Goal: Task Accomplishment & Management: Manage account settings

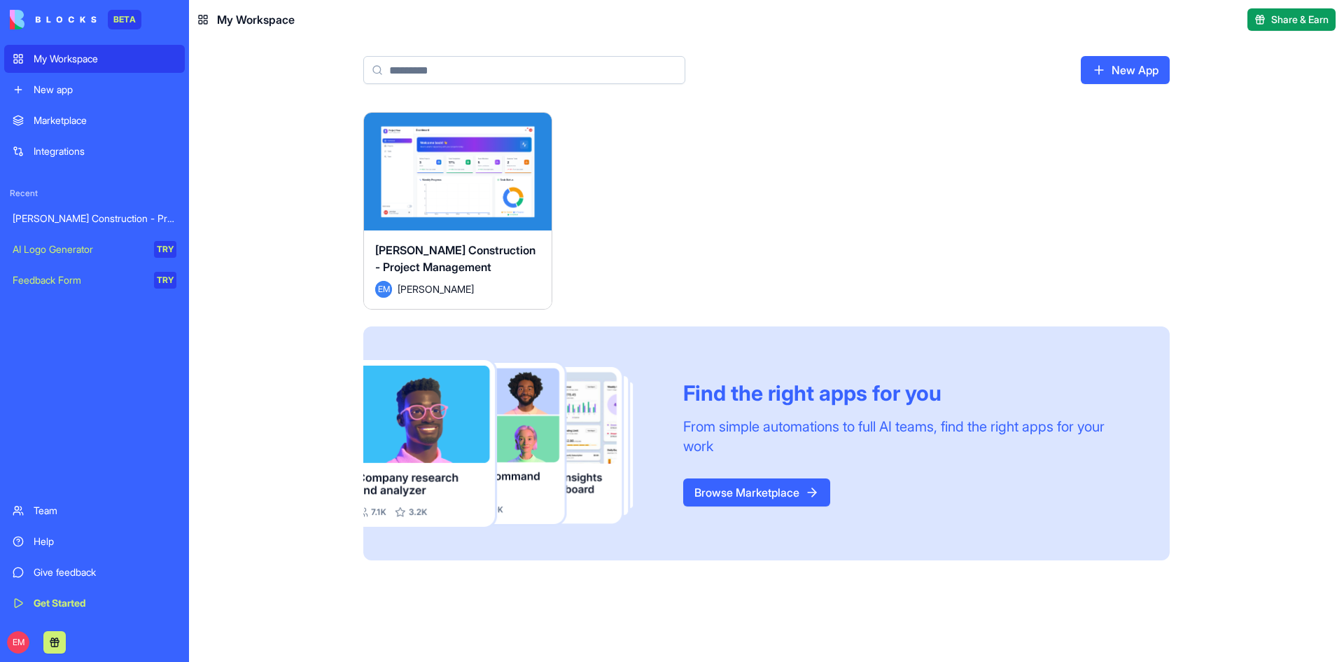
click at [89, 521] on link "Team" at bounding box center [94, 510] width 181 height 28
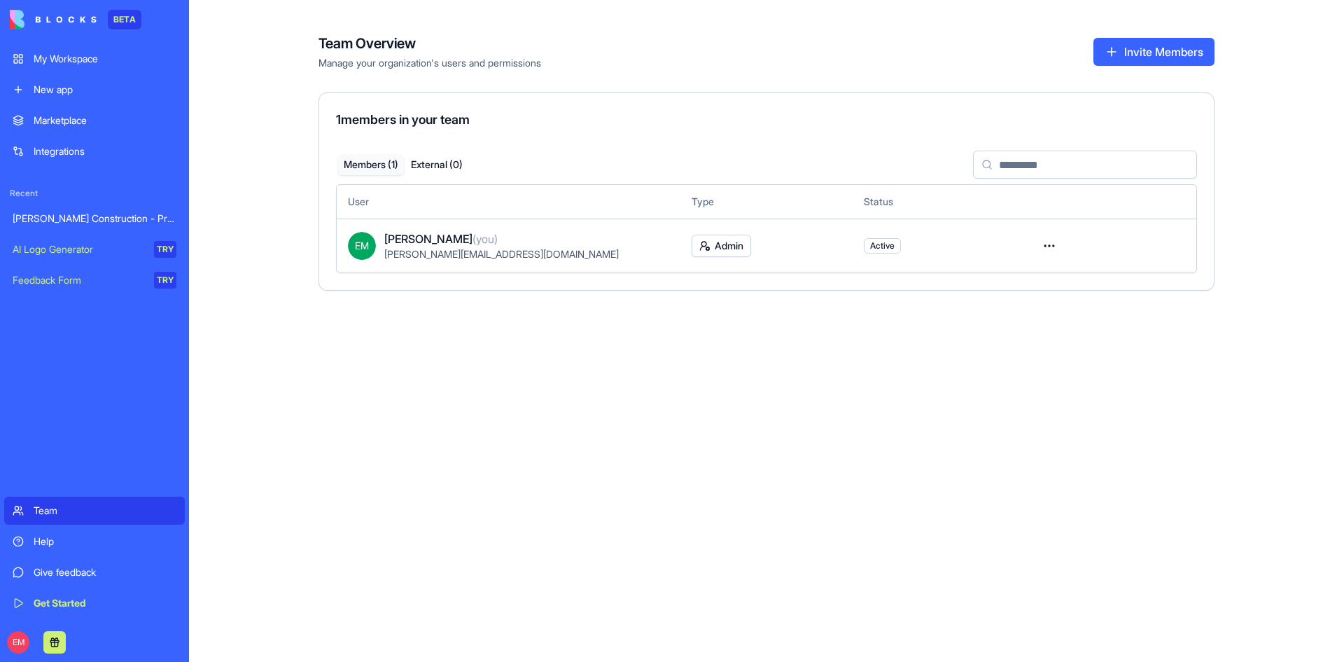
click at [1131, 51] on button "Invite Members" at bounding box center [1154, 52] width 121 height 28
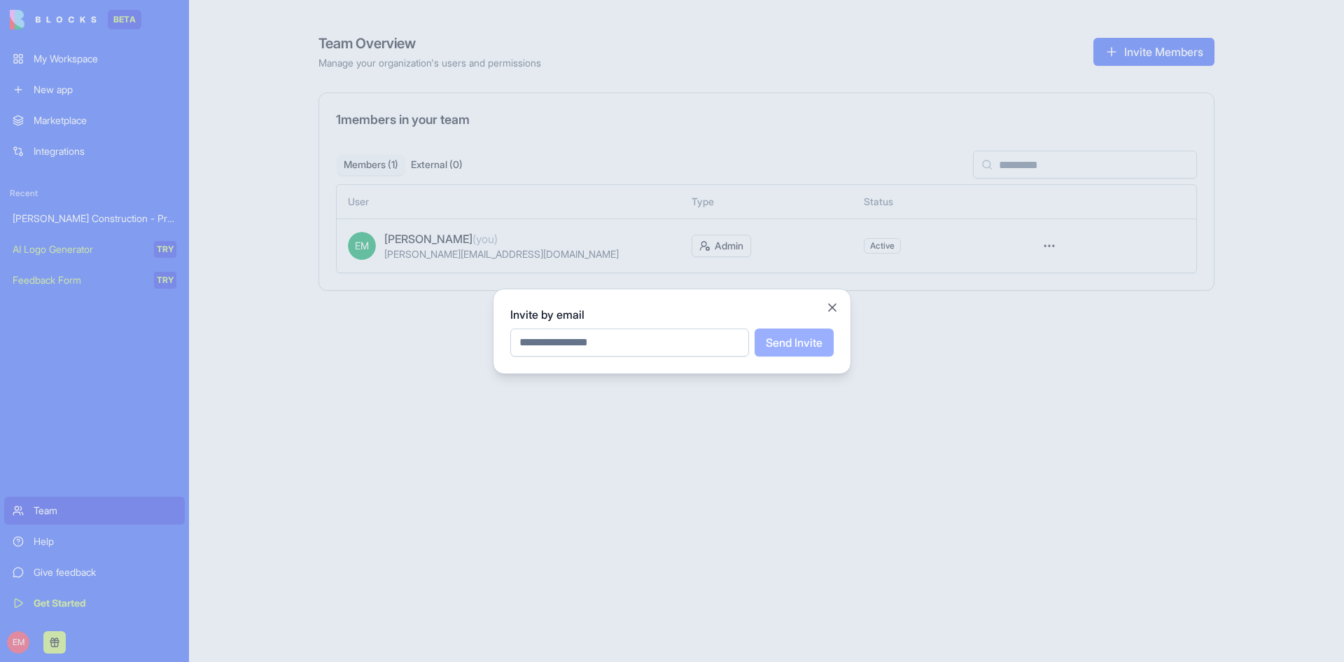
click at [628, 331] on input "email" at bounding box center [629, 342] width 239 height 28
type input "**********"
click at [779, 342] on button "Send Invite" at bounding box center [794, 342] width 79 height 28
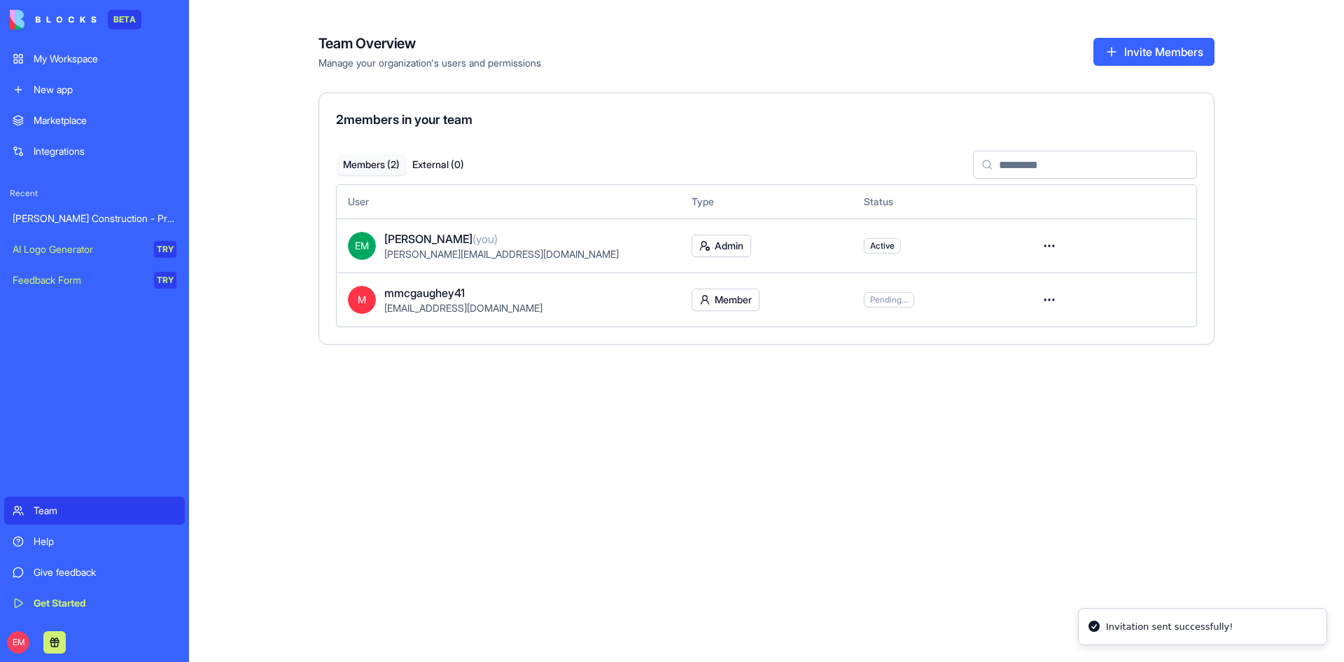
click at [737, 299] on html "BETA My Workspace New app Marketplace Integrations Recent [PERSON_NAME] Constru…" at bounding box center [672, 331] width 1344 height 662
click at [730, 351] on div "Admin" at bounding box center [726, 351] width 91 height 22
click at [1051, 293] on html "BETA My Workspace New app Marketplace Integrations Recent Gladen Construction -…" at bounding box center [672, 331] width 1344 height 662
click at [765, 408] on html "BETA My Workspace New app Marketplace Integrations Recent Gladen Construction -…" at bounding box center [672, 331] width 1344 height 662
click at [544, 364] on div "Team Overview Manage your organization's users and permissions Invite Members 2…" at bounding box center [766, 331] width 1155 height 662
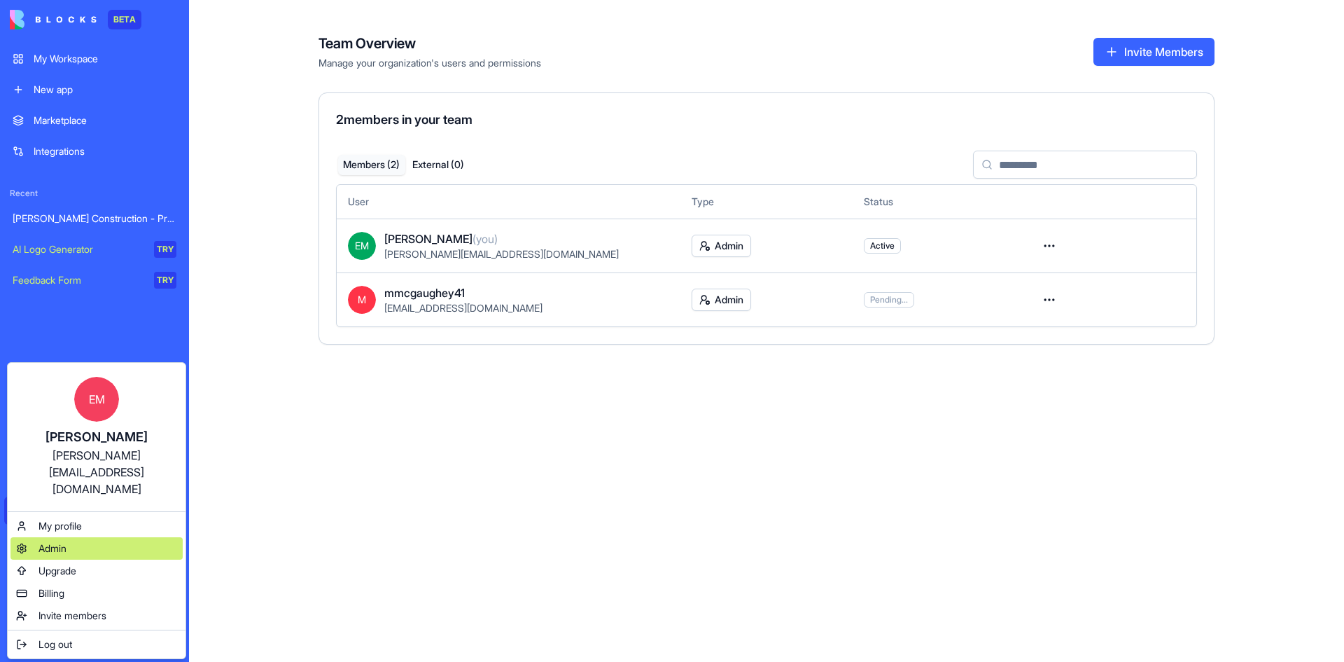
click at [76, 537] on div "Admin" at bounding box center [97, 548] width 172 height 22
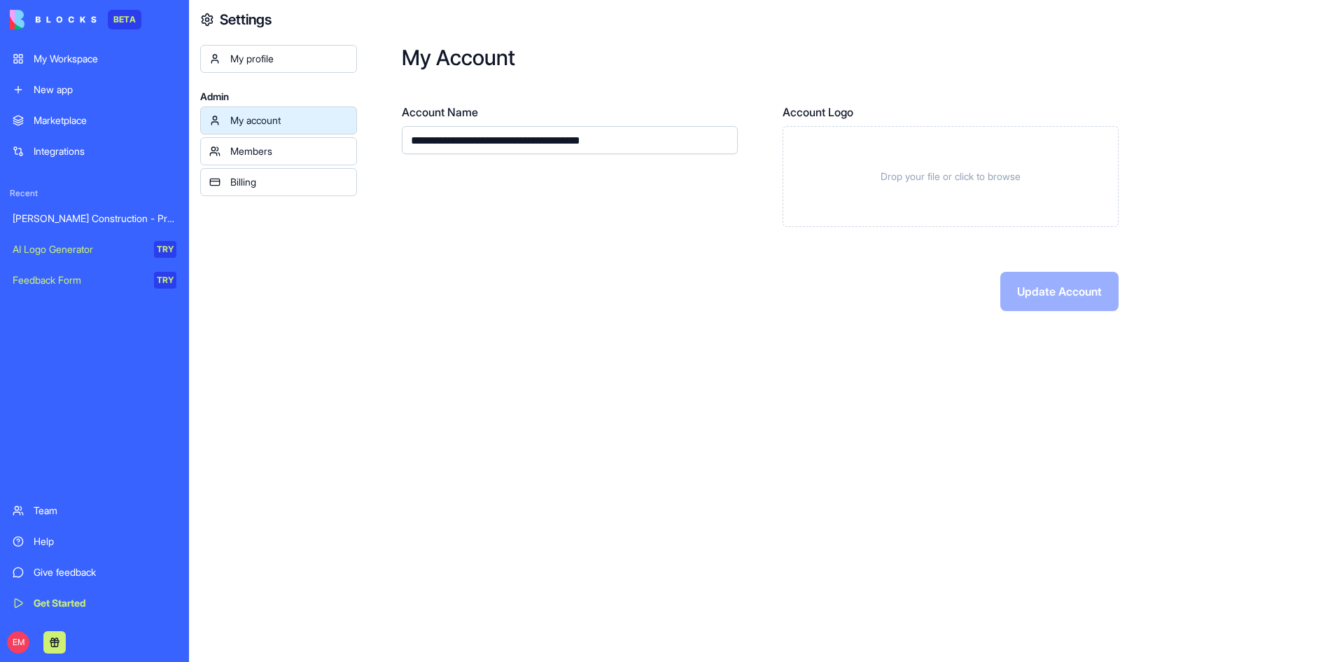
click at [245, 140] on link "Members" at bounding box center [278, 151] width 157 height 28
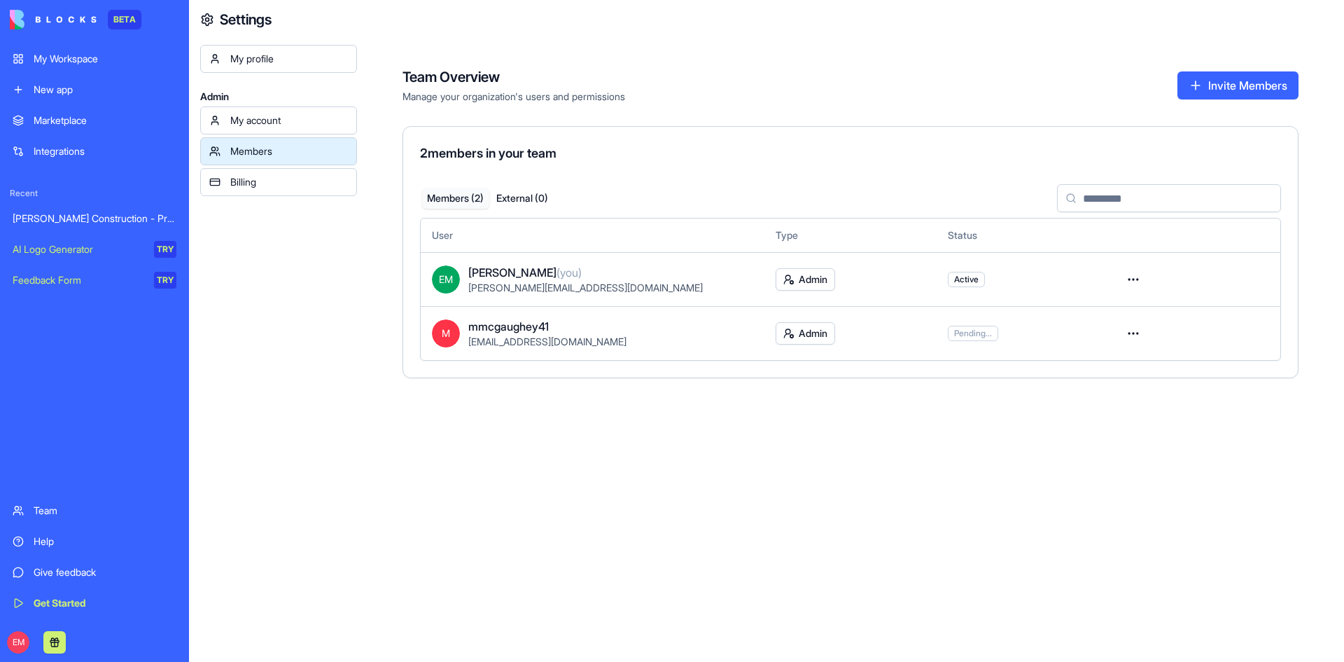
click at [43, 513] on div "Team" at bounding box center [105, 510] width 143 height 14
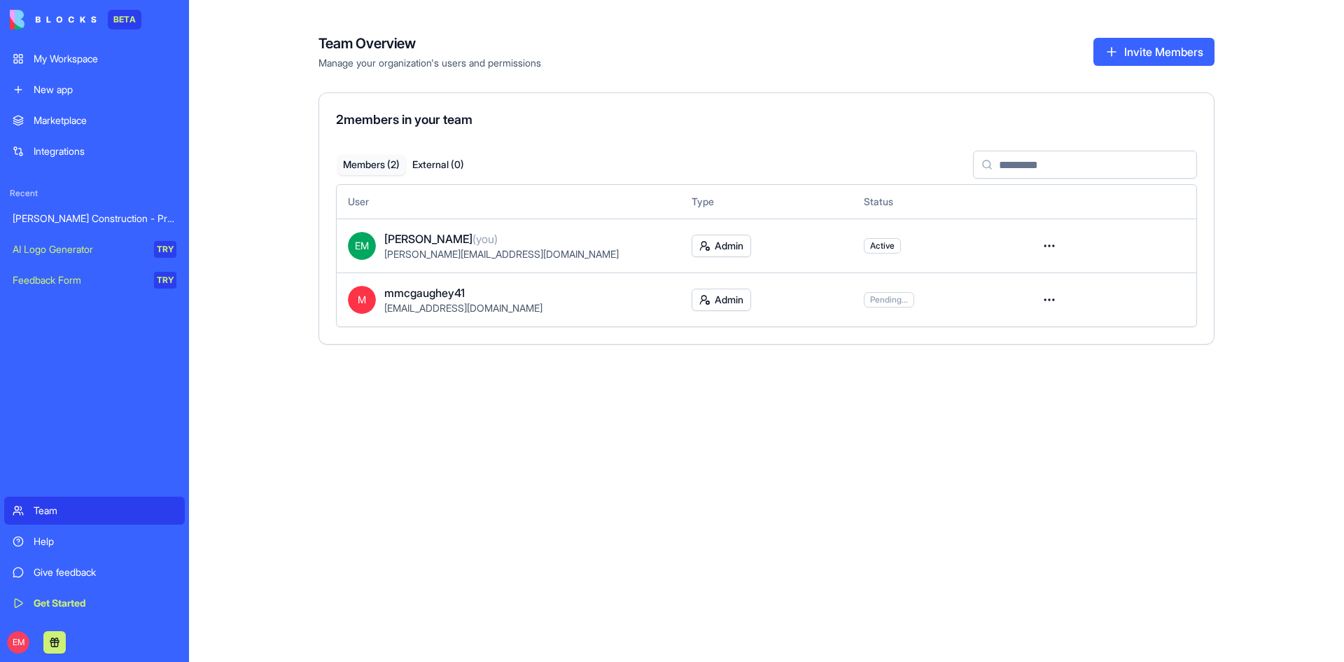
click at [1033, 297] on td at bounding box center [1110, 299] width 172 height 54
click at [1038, 298] on html "BETA My Workspace New app Marketplace Integrations Recent Gladen Construction -…" at bounding box center [672, 331] width 1344 height 662
click at [1048, 298] on html "BETA My Workspace New app Marketplace Integrations Recent Gladen Construction -…" at bounding box center [672, 331] width 1344 height 662
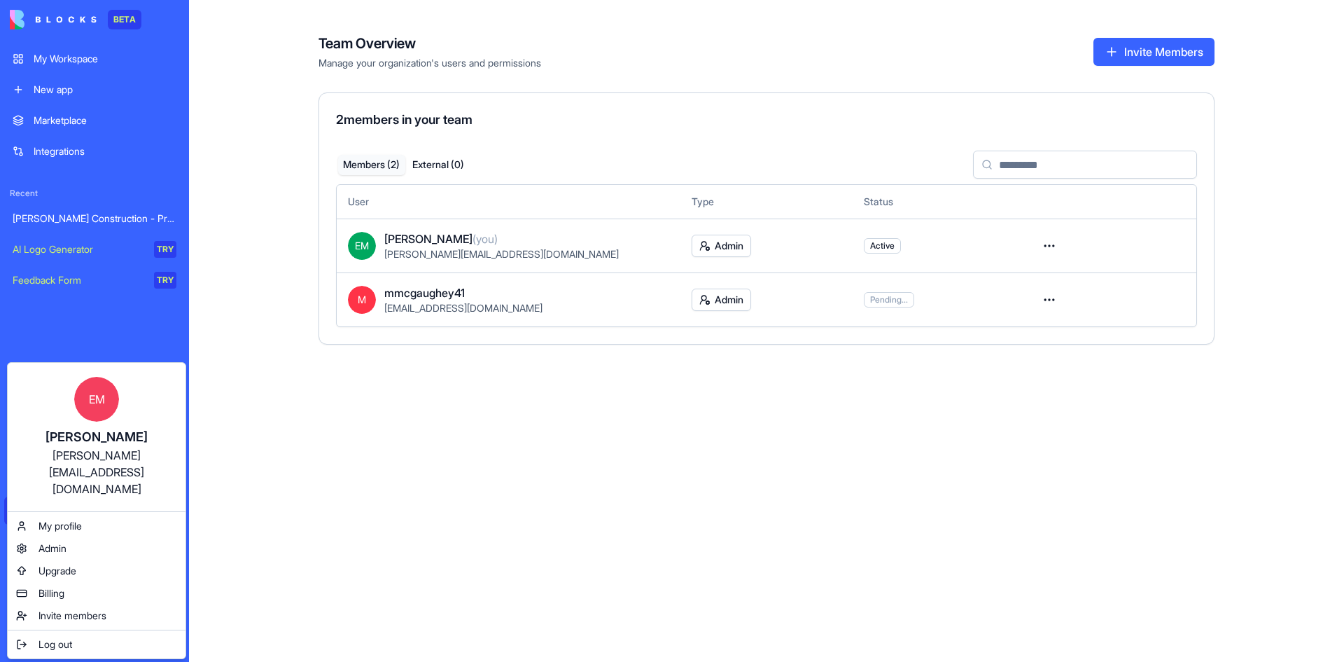
click at [21, 642] on html "BETA My Workspace New app Marketplace Integrations Recent Gladen Construction -…" at bounding box center [672, 331] width 1344 height 662
click at [61, 541] on span "Admin" at bounding box center [53, 548] width 28 height 14
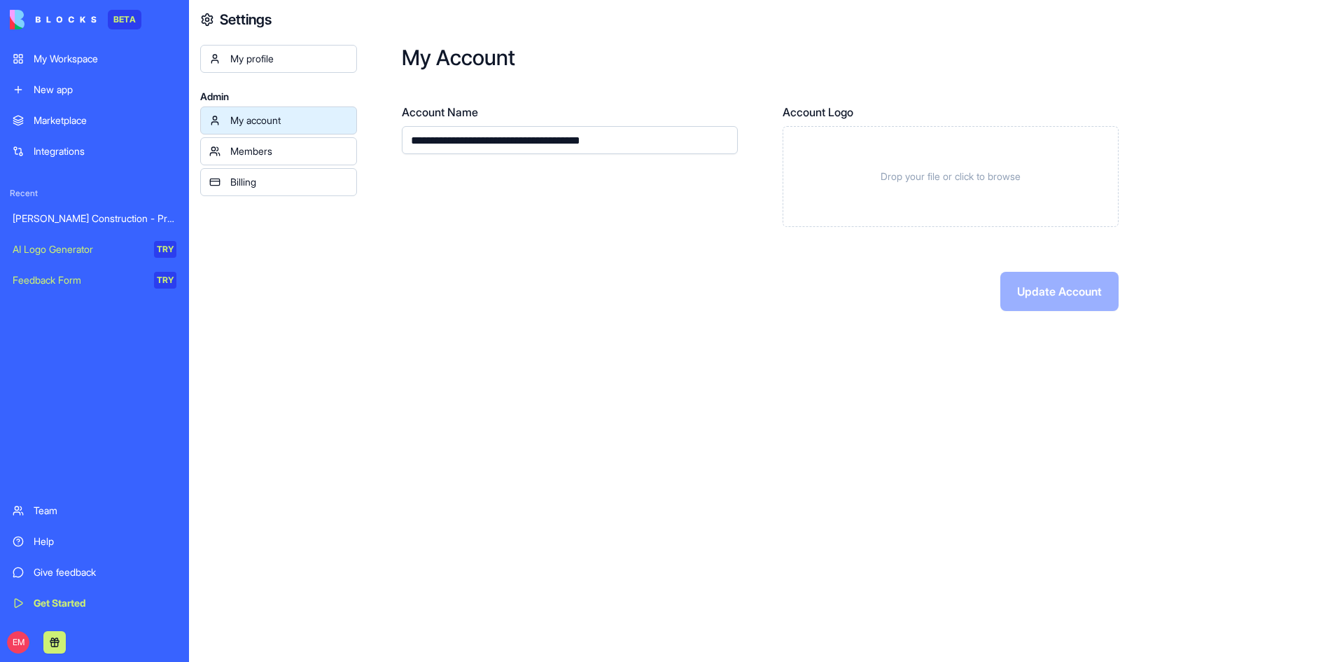
click at [305, 151] on div "Members" at bounding box center [289, 151] width 118 height 14
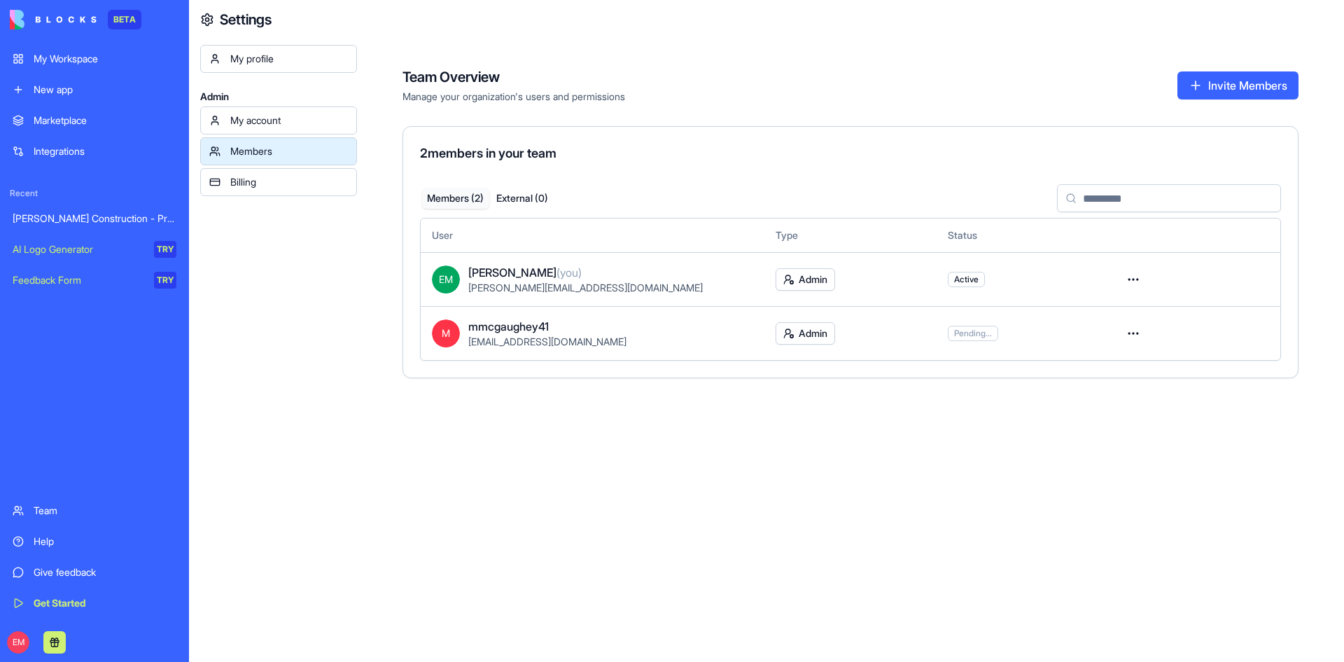
click at [275, 59] on div "My profile" at bounding box center [289, 59] width 118 height 14
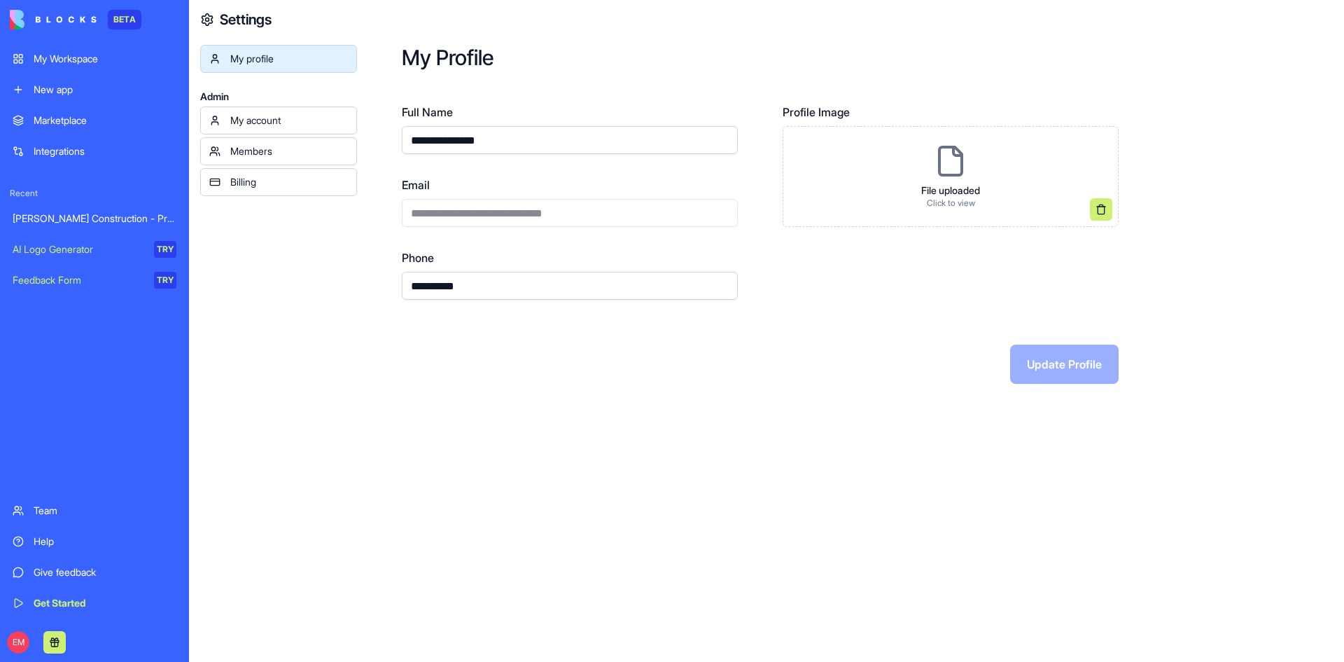
click at [293, 174] on link "Billing" at bounding box center [278, 182] width 157 height 28
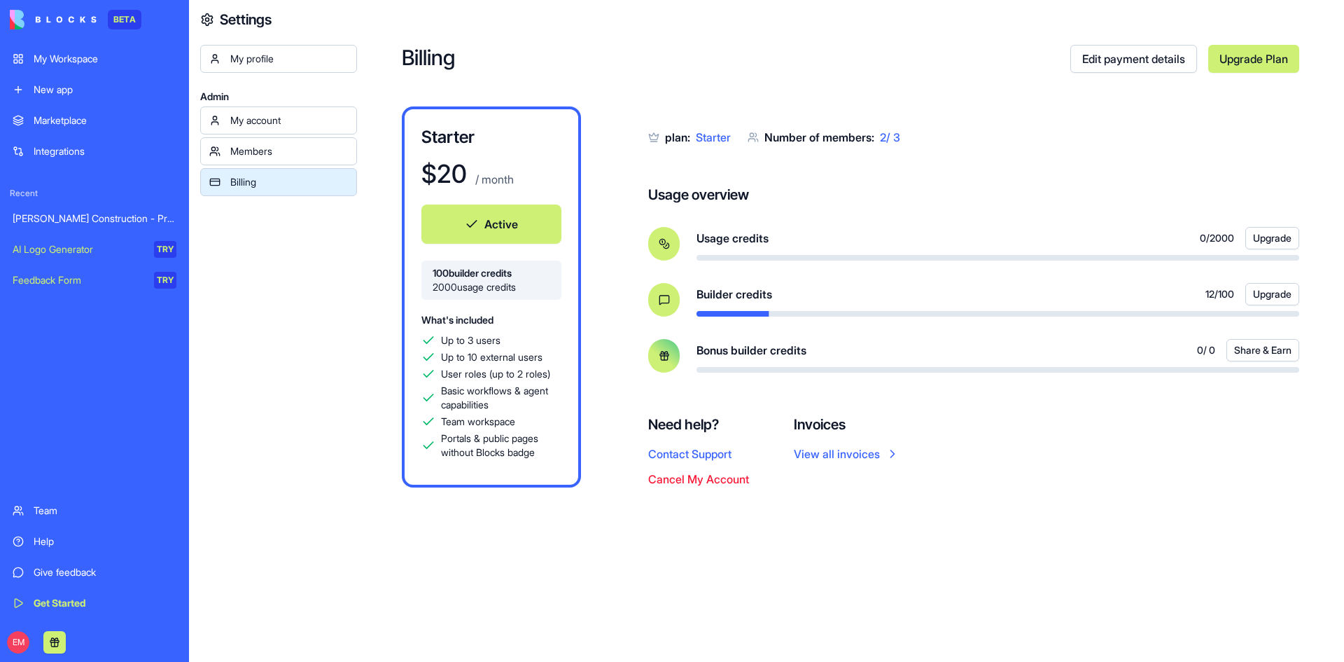
click at [292, 160] on link "Members" at bounding box center [278, 151] width 157 height 28
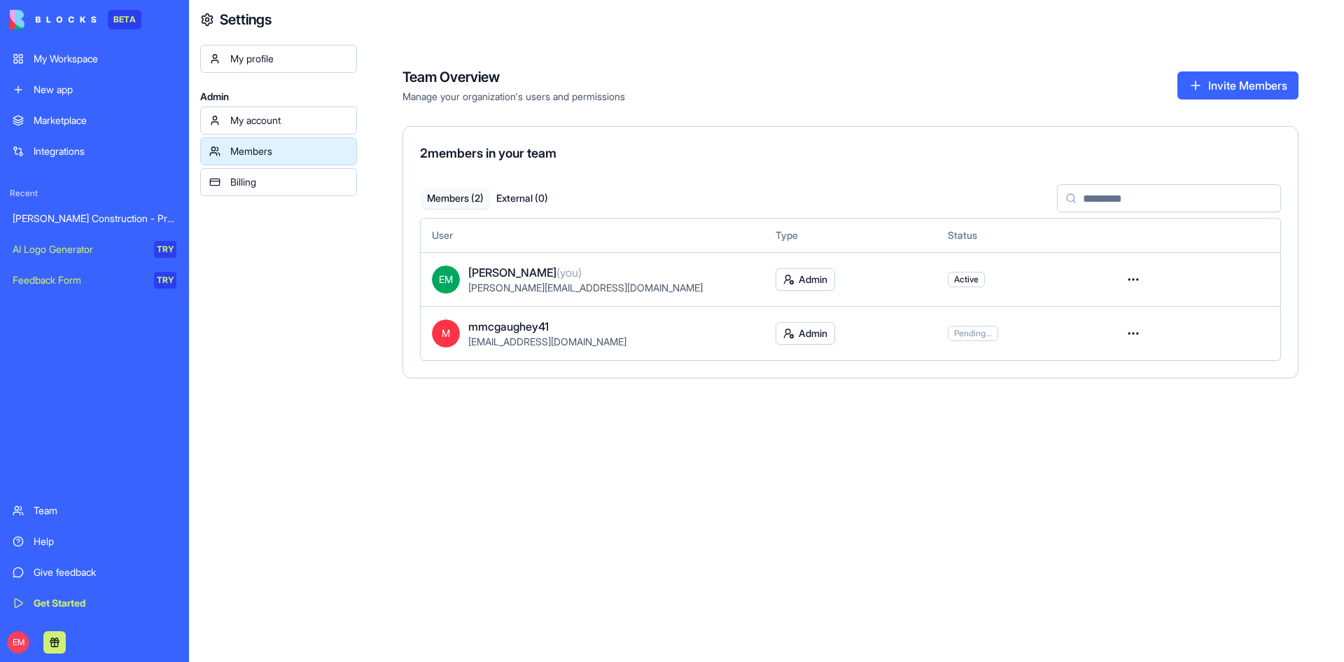
click at [293, 171] on link "Billing" at bounding box center [278, 182] width 157 height 28
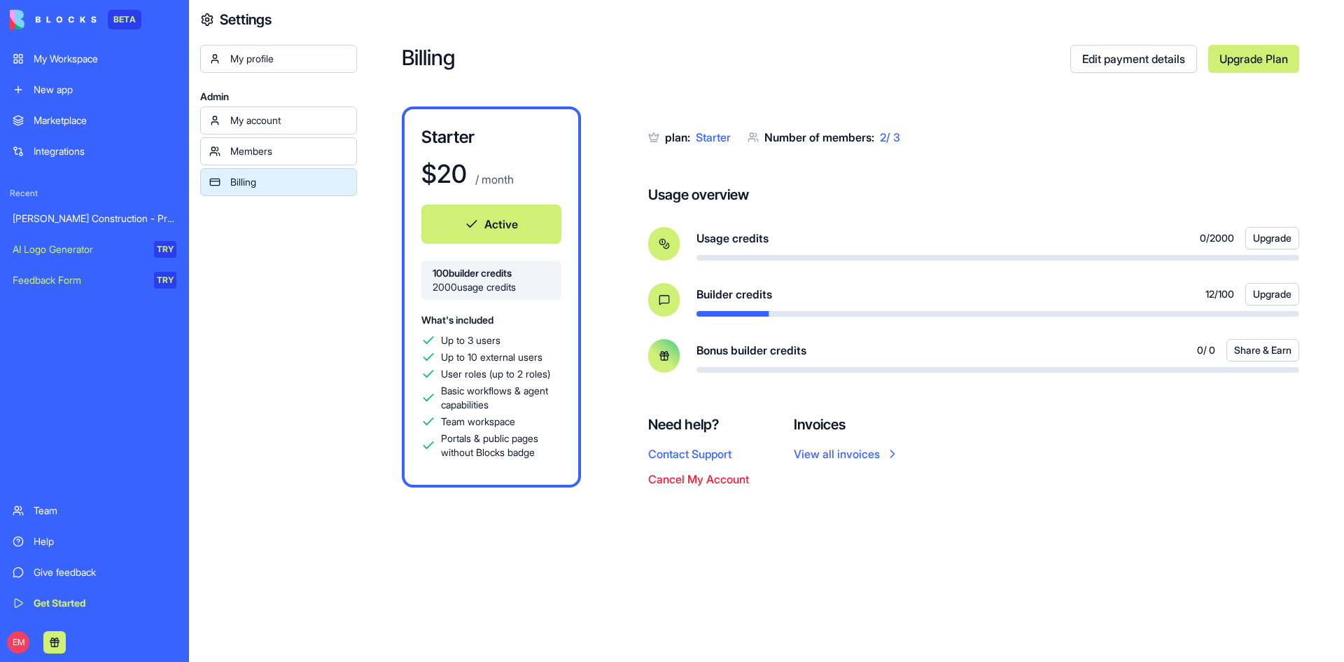
click at [290, 154] on div "Members" at bounding box center [289, 151] width 118 height 14
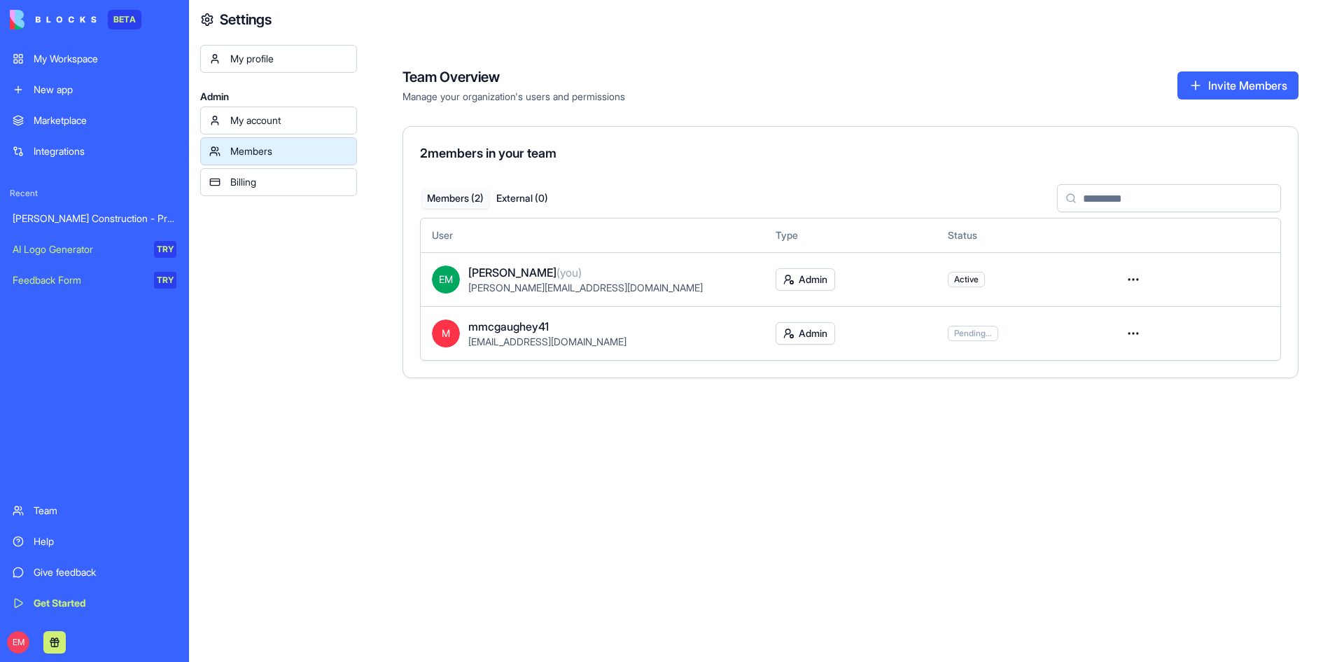
click at [83, 52] on div "My Workspace" at bounding box center [105, 59] width 143 height 14
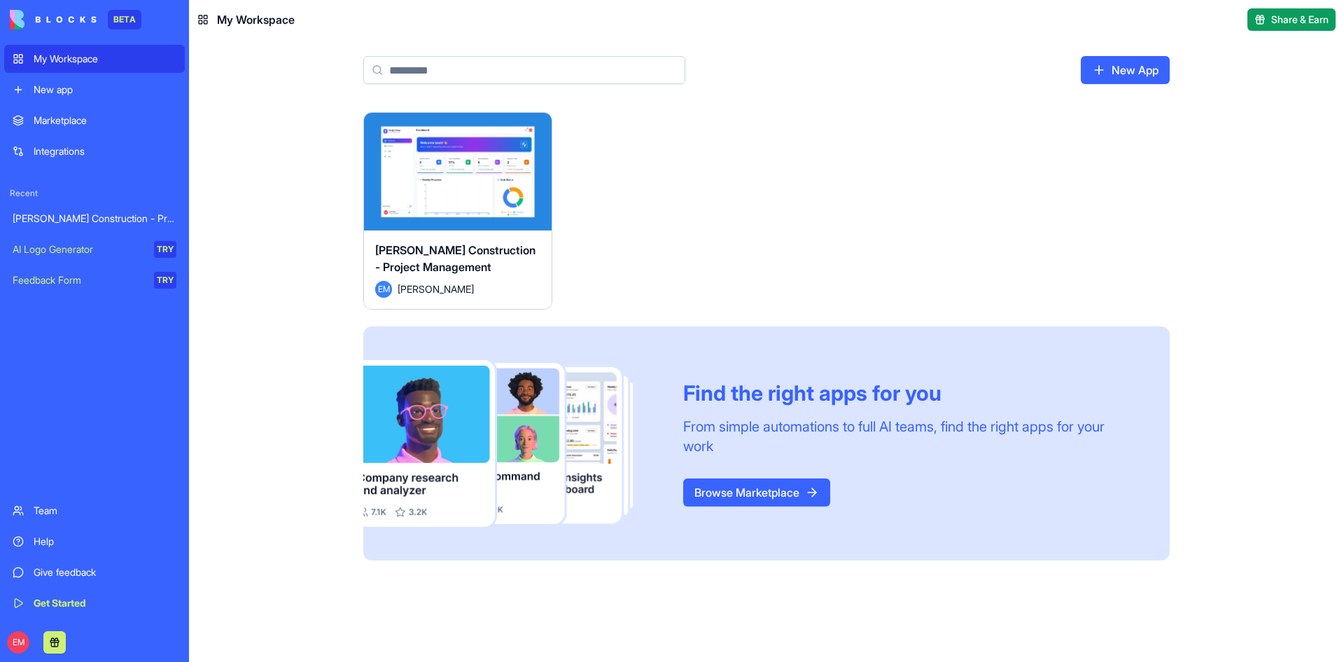
click at [472, 174] on button "Launch" at bounding box center [457, 172] width 105 height 28
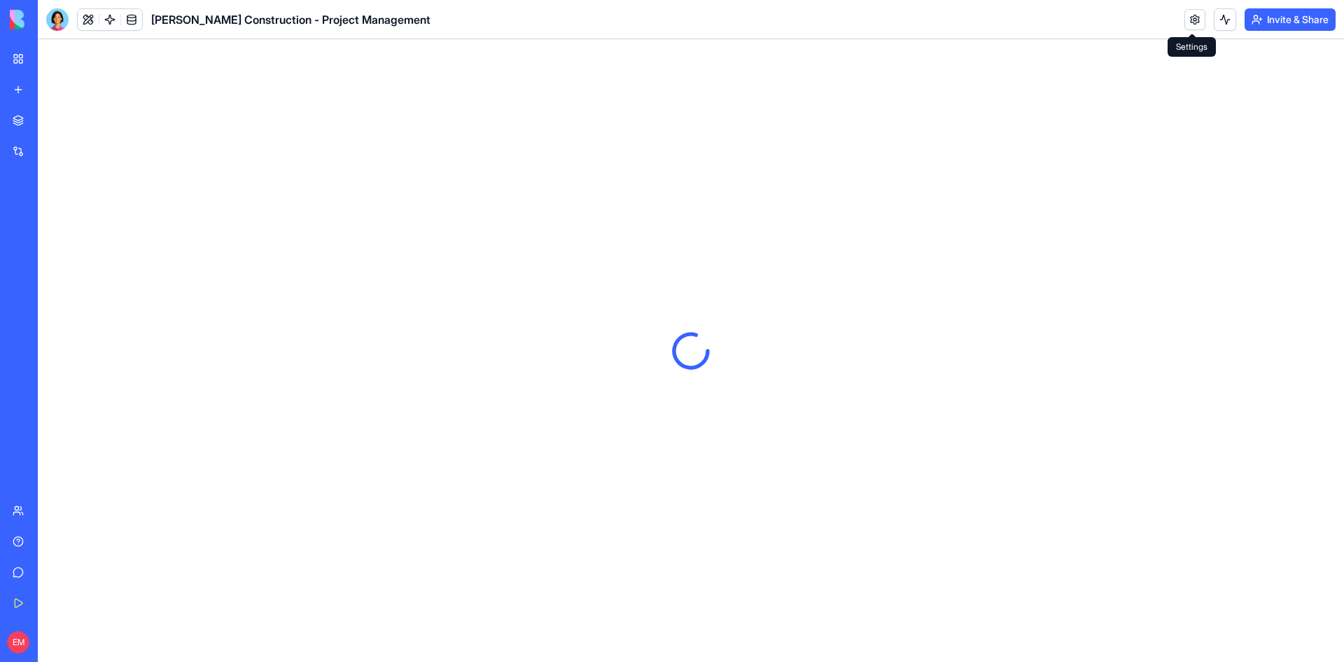
click at [1188, 19] on link at bounding box center [1195, 19] width 21 height 21
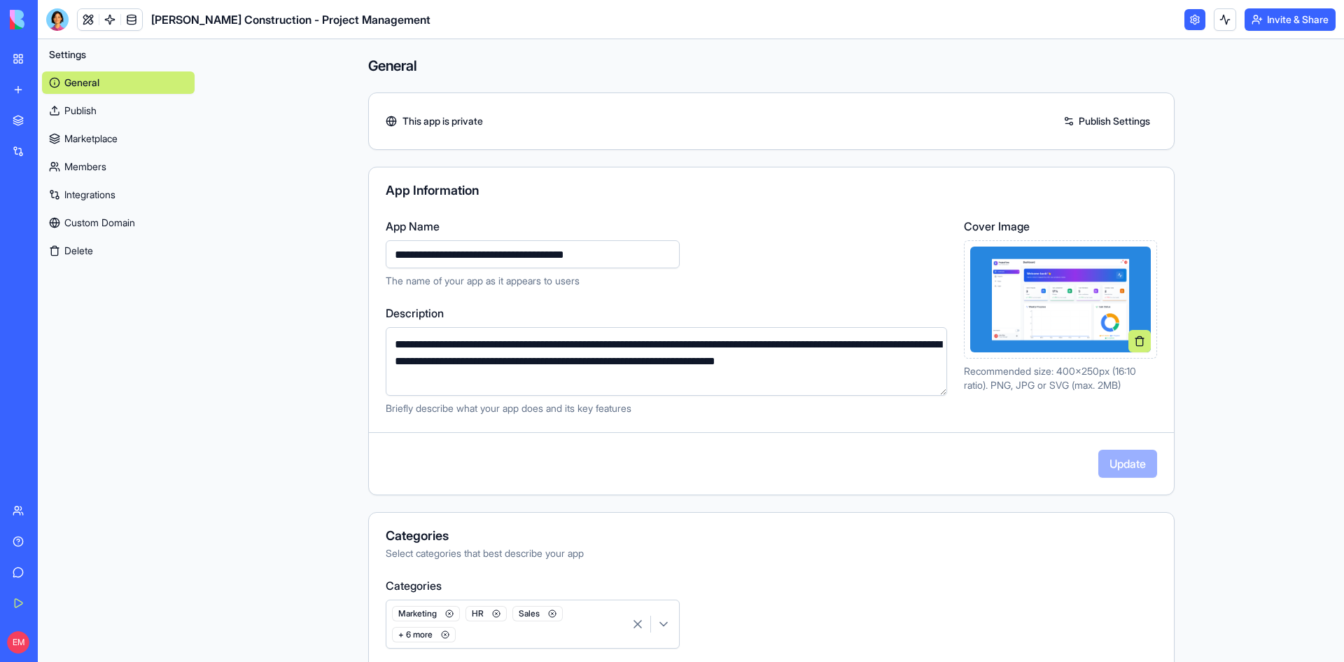
click at [67, 159] on link "Members" at bounding box center [118, 166] width 153 height 22
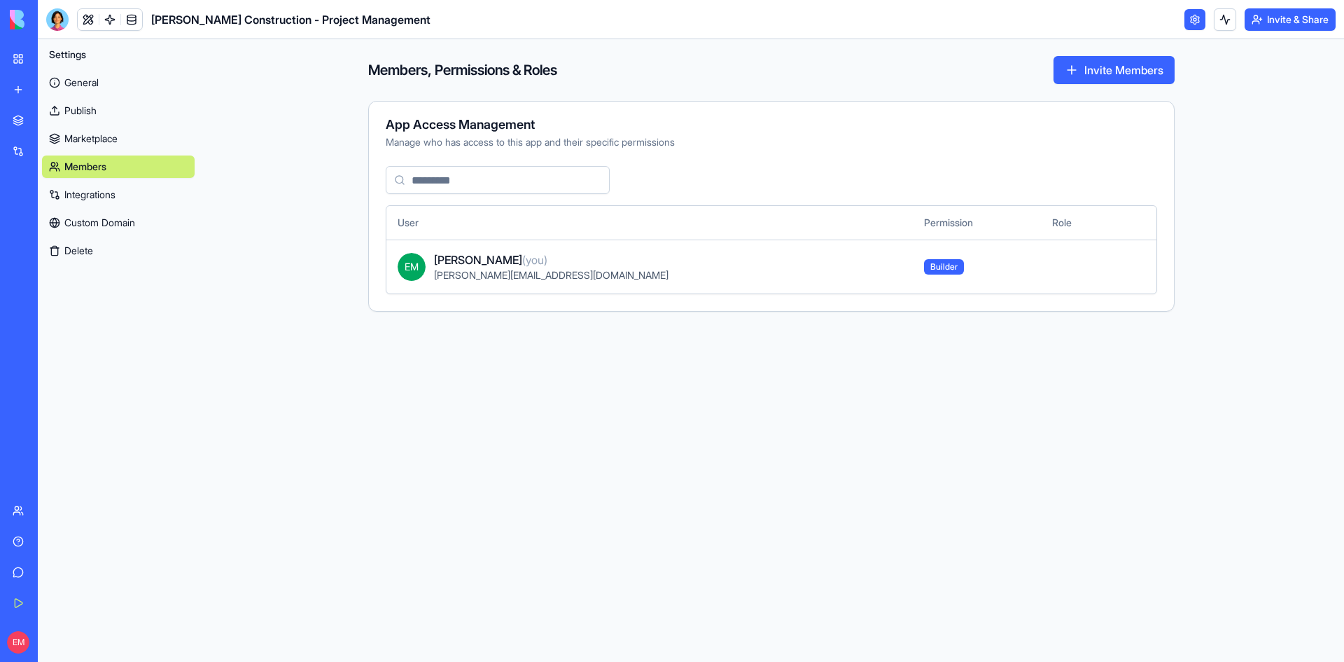
click at [1115, 67] on button "Invite Members" at bounding box center [1114, 70] width 121 height 28
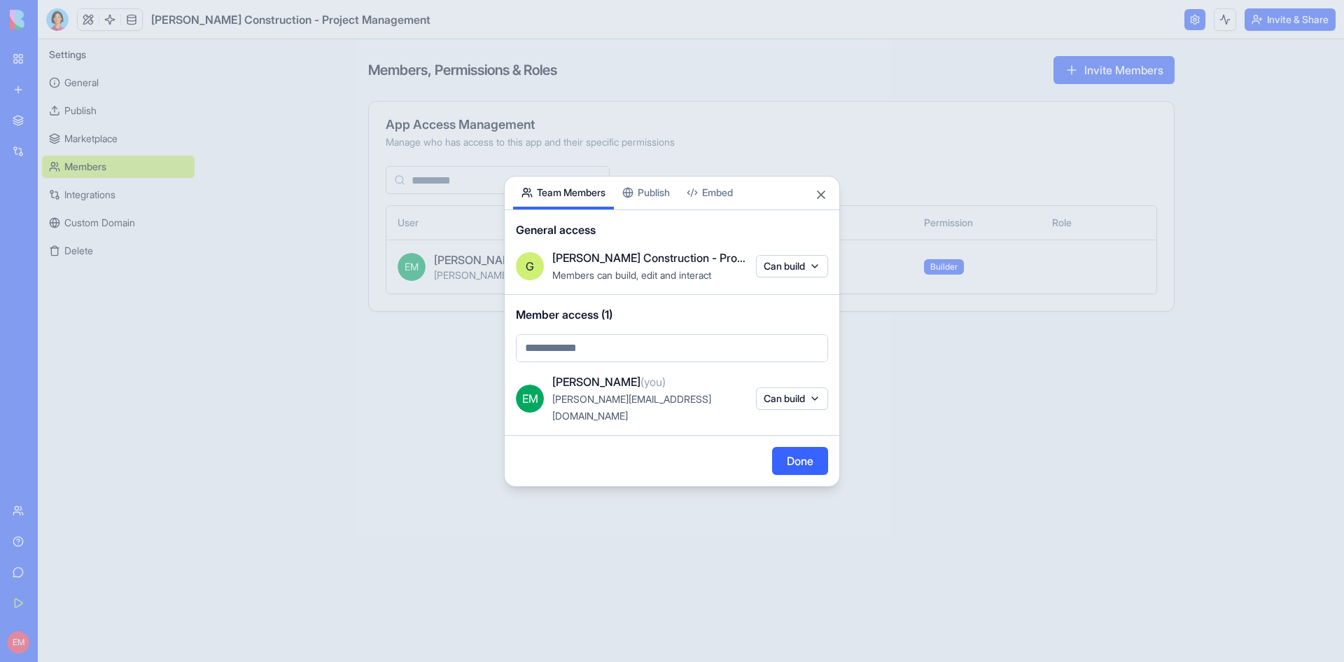
click at [620, 356] on body "BETA My Workspace New app Marketplace Integrations Recent Gladen Construction -…" at bounding box center [672, 331] width 1344 height 662
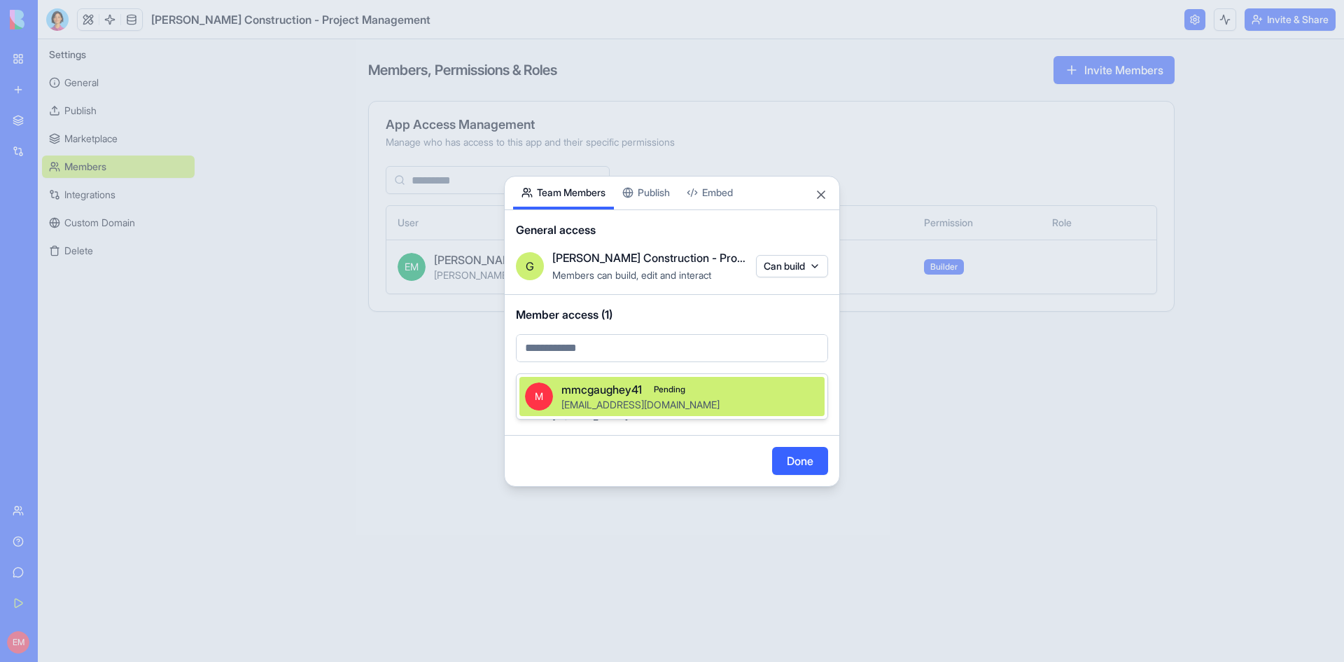
click at [620, 389] on span "mmcgaughey41" at bounding box center [602, 389] width 81 height 17
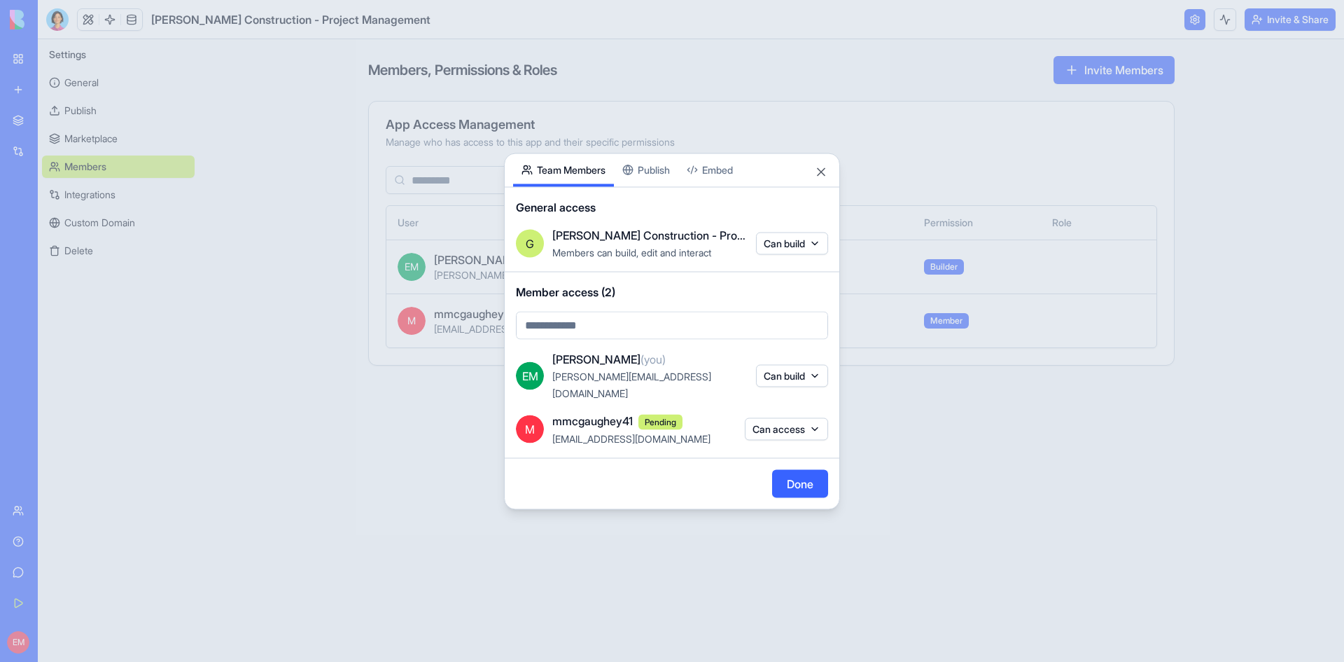
click at [808, 426] on button "Can access" at bounding box center [786, 429] width 83 height 22
click at [810, 470] on div "Can build" at bounding box center [785, 472] width 105 height 22
click at [682, 480] on div at bounding box center [672, 331] width 1344 height 662
click at [805, 481] on button "Done" at bounding box center [800, 483] width 56 height 28
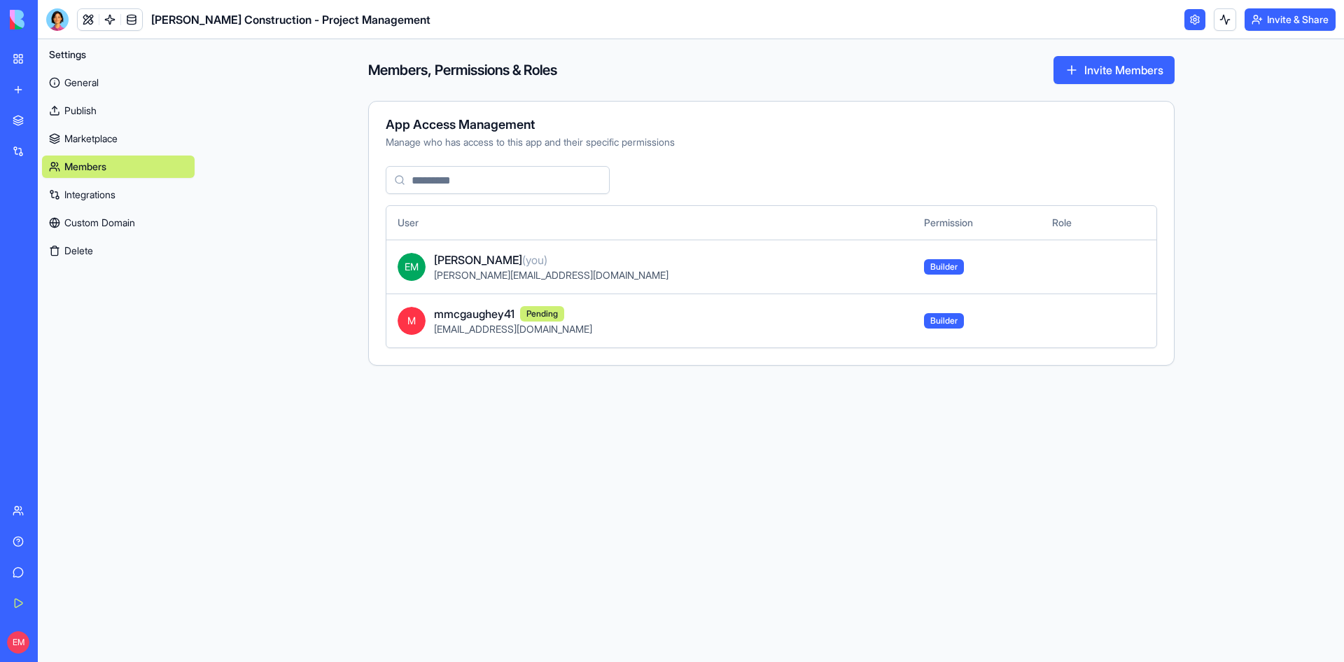
click at [72, 78] on link "General" at bounding box center [118, 82] width 153 height 22
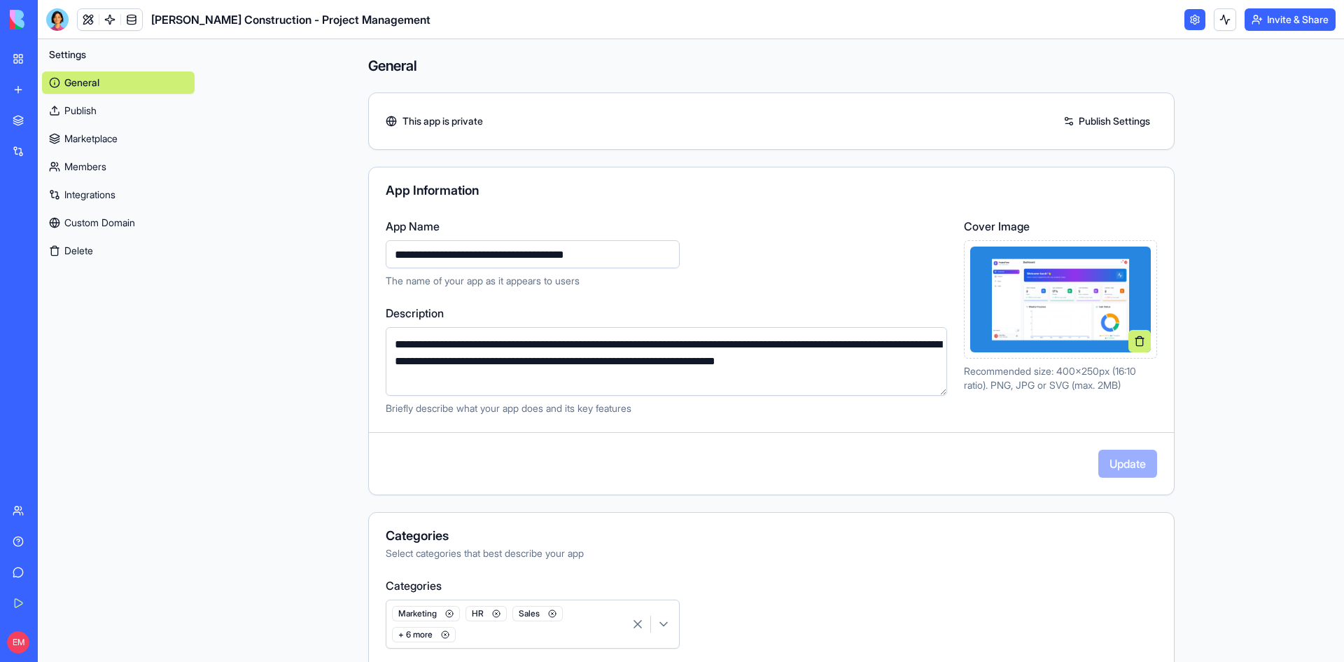
click at [85, 109] on link "Publish" at bounding box center [118, 110] width 153 height 22
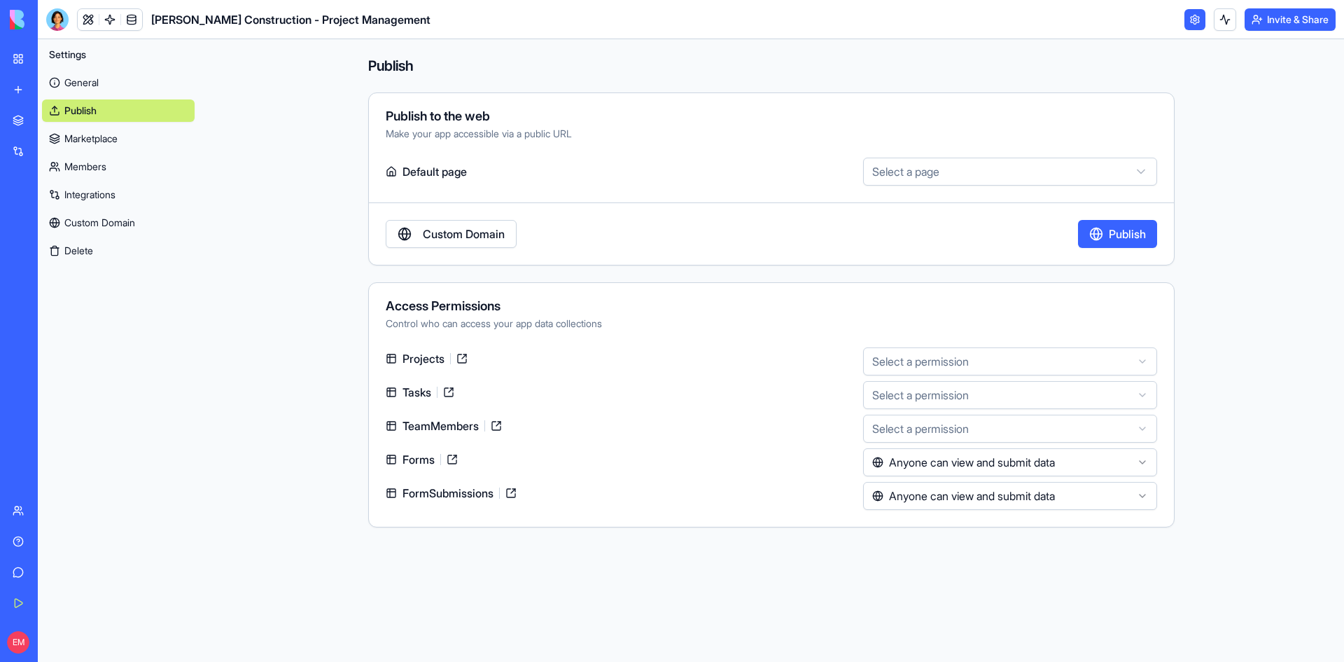
click at [224, 27] on span "[PERSON_NAME] Construction - Project Management" at bounding box center [290, 19] width 279 height 17
click at [96, 22] on link at bounding box center [88, 19] width 21 height 21
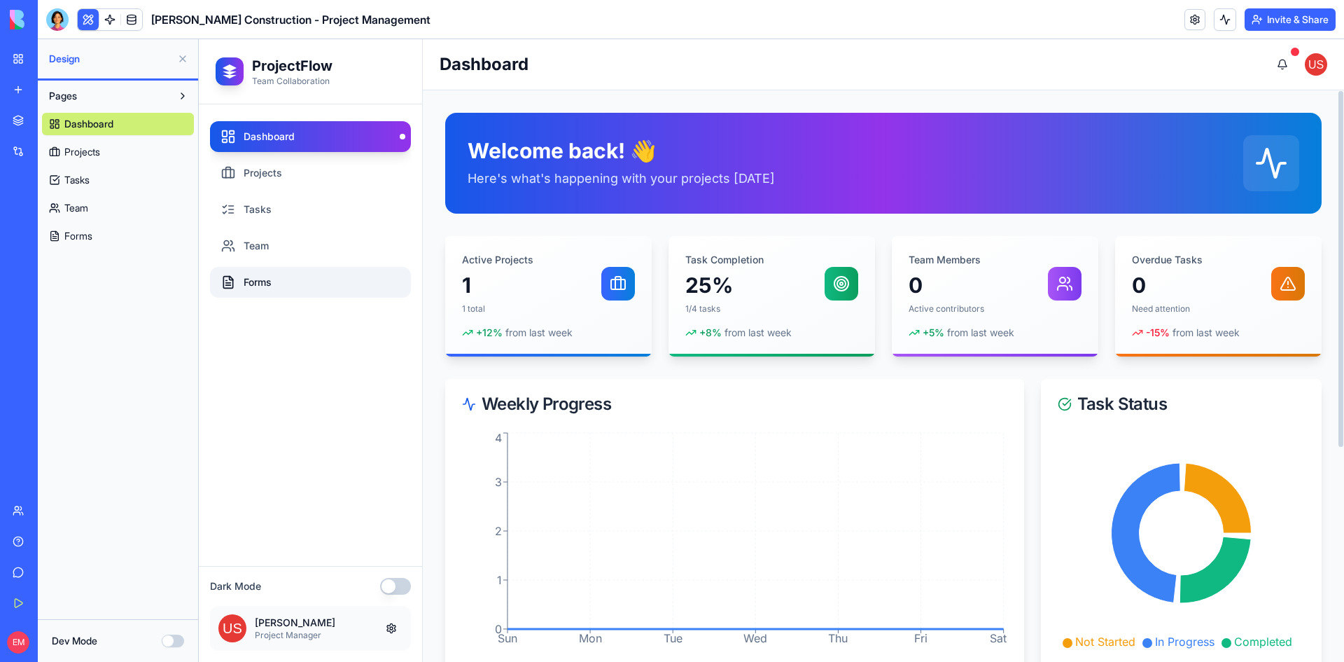
click at [325, 282] on link "Forms" at bounding box center [310, 282] width 201 height 31
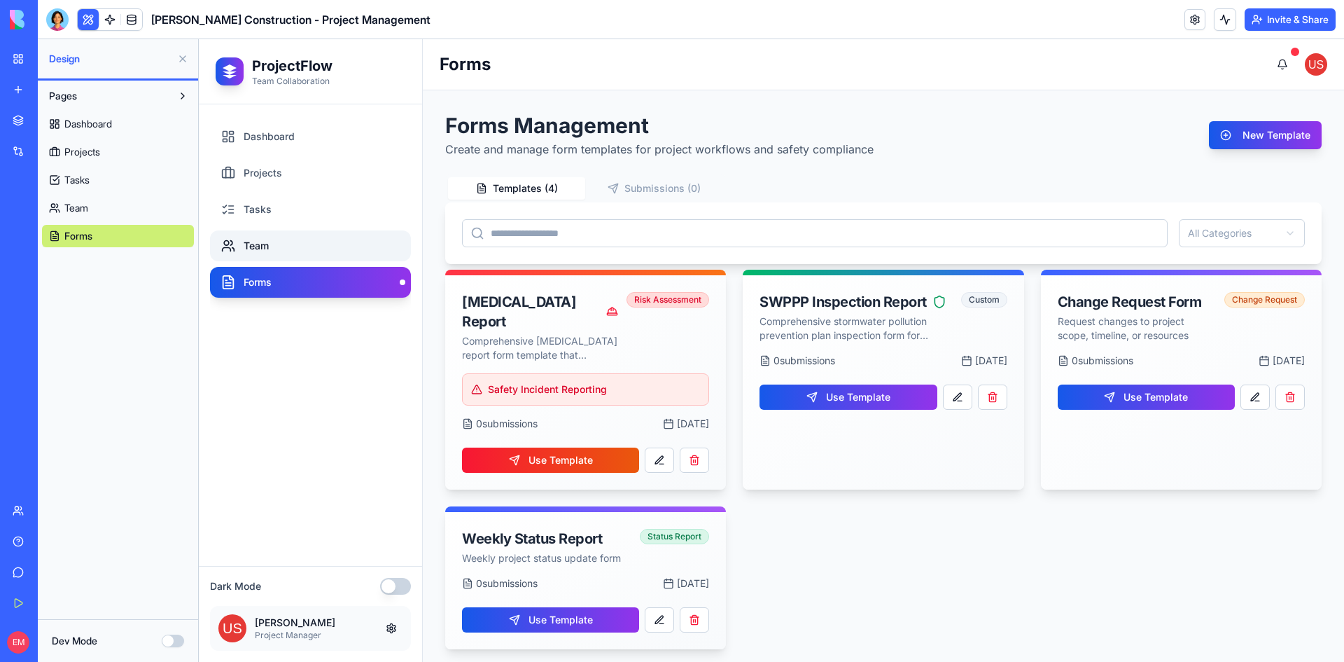
click at [306, 245] on link "Team" at bounding box center [310, 245] width 201 height 31
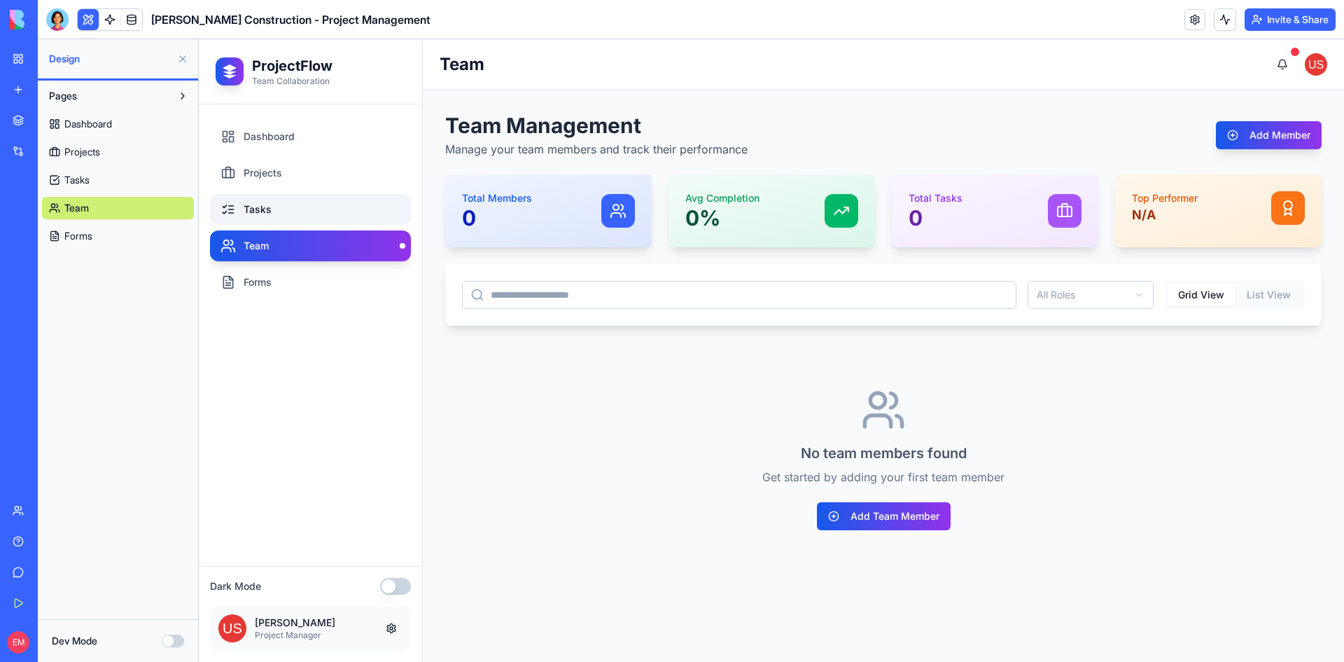
click at [298, 211] on link "Tasks" at bounding box center [310, 209] width 201 height 31
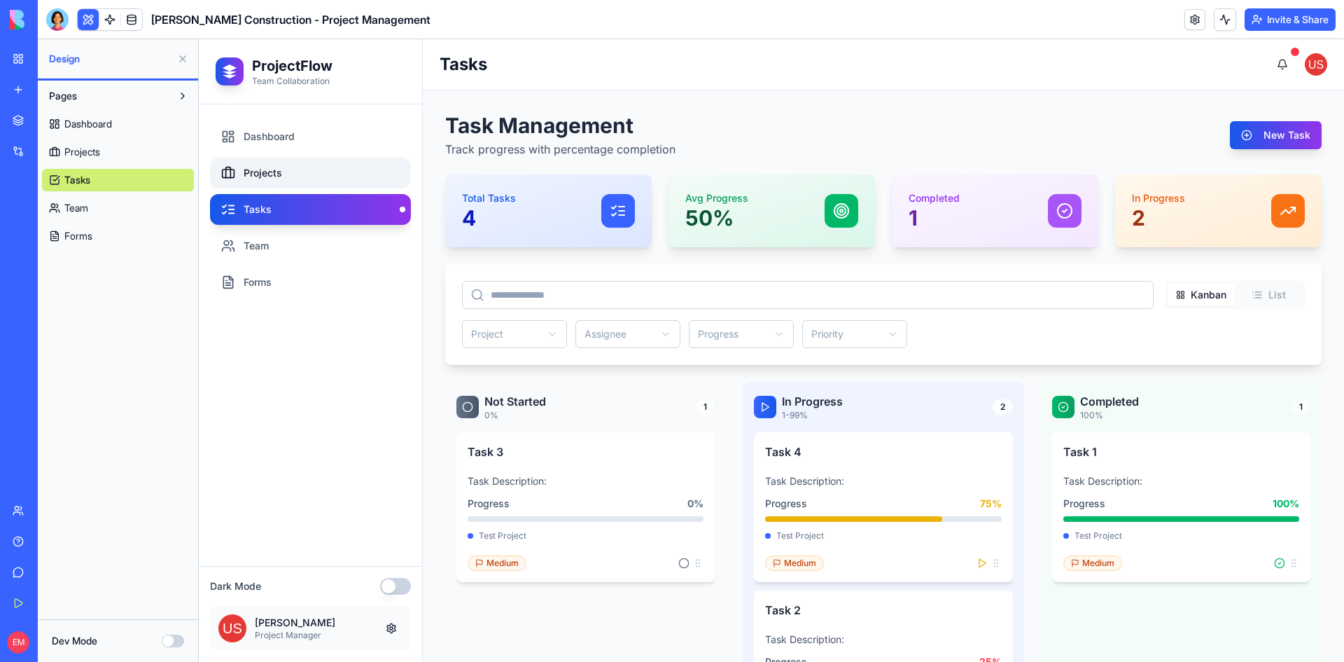
click at [297, 180] on link "Projects" at bounding box center [310, 173] width 201 height 31
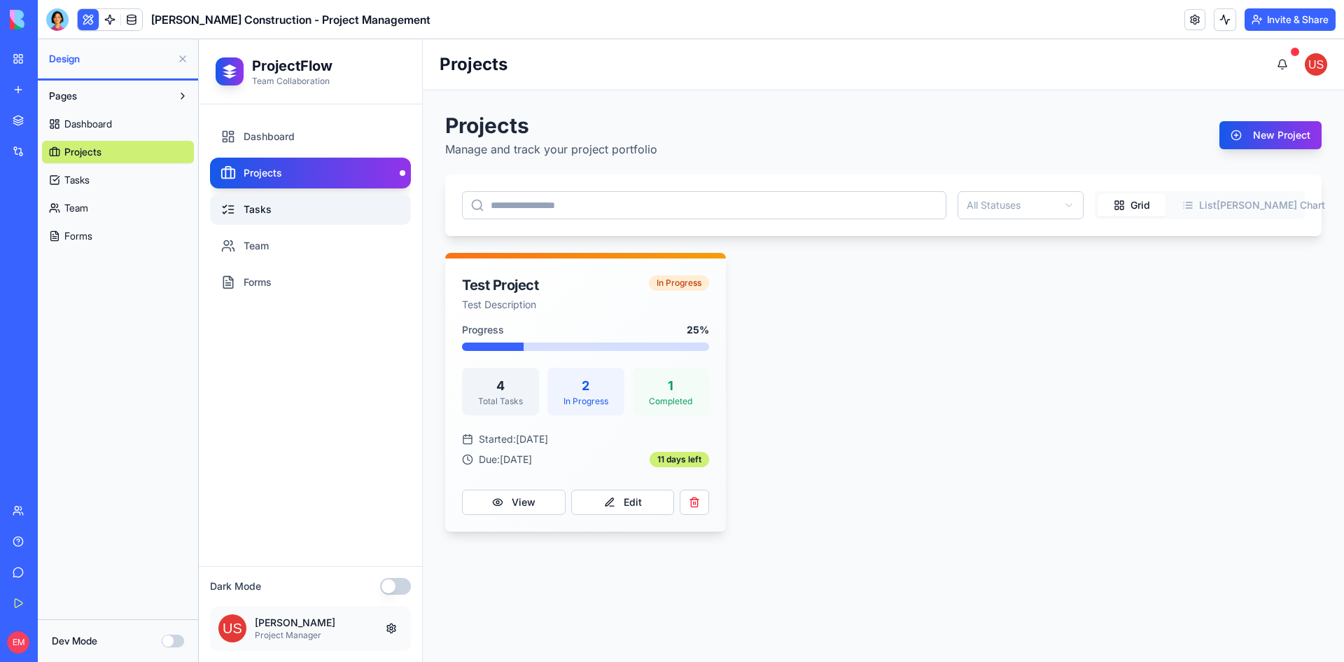
click at [304, 203] on link "Tasks" at bounding box center [310, 209] width 201 height 31
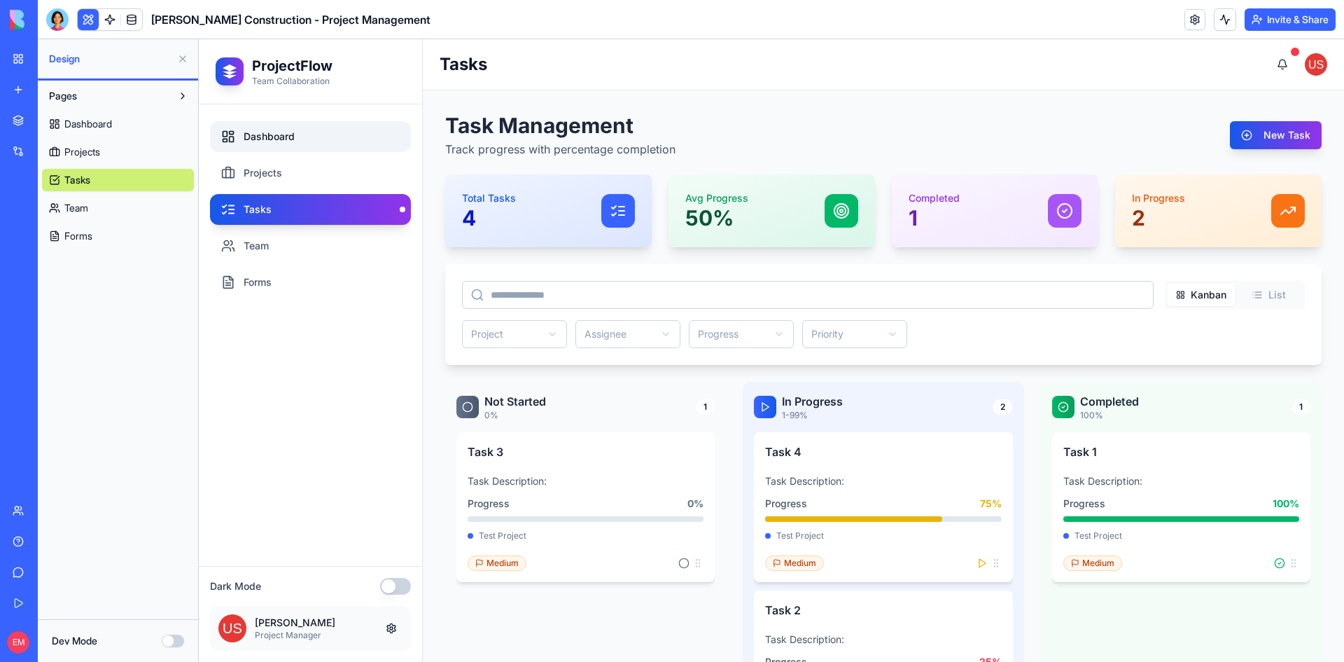
click at [300, 133] on link "Dashboard" at bounding box center [310, 136] width 201 height 31
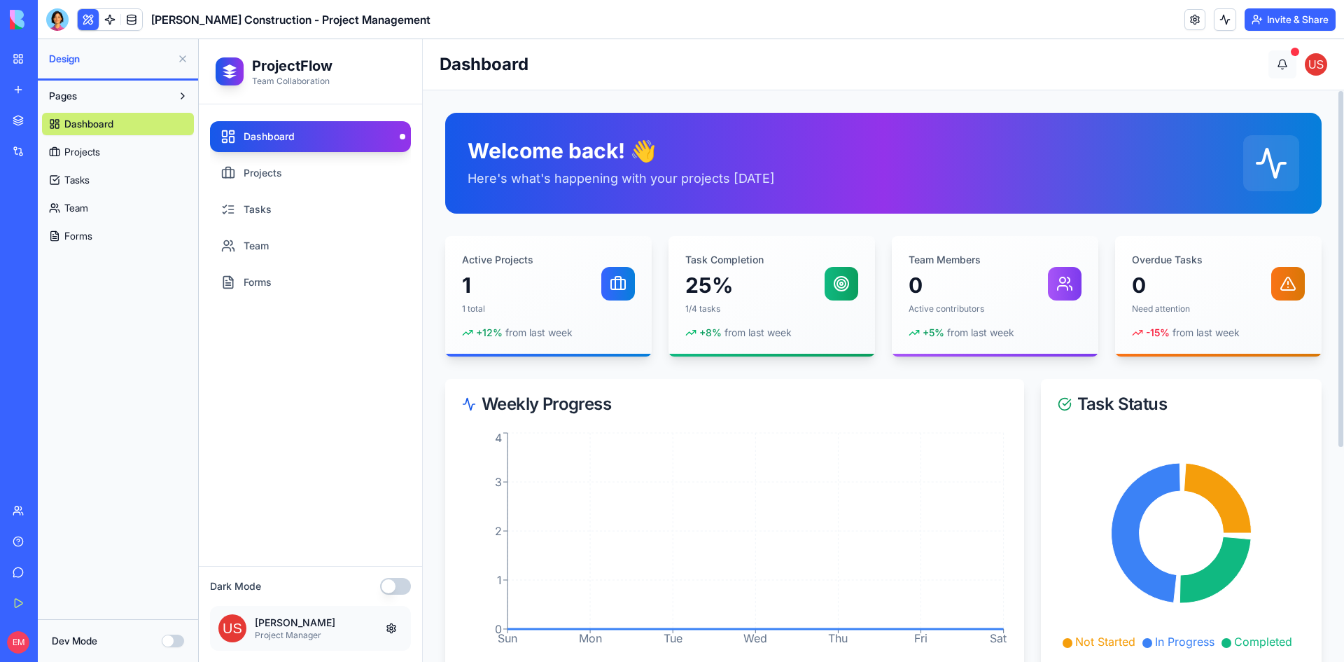
click at [1284, 58] on button at bounding box center [1283, 64] width 28 height 28
click at [90, 94] on button "Pages" at bounding box center [107, 96] width 130 height 22
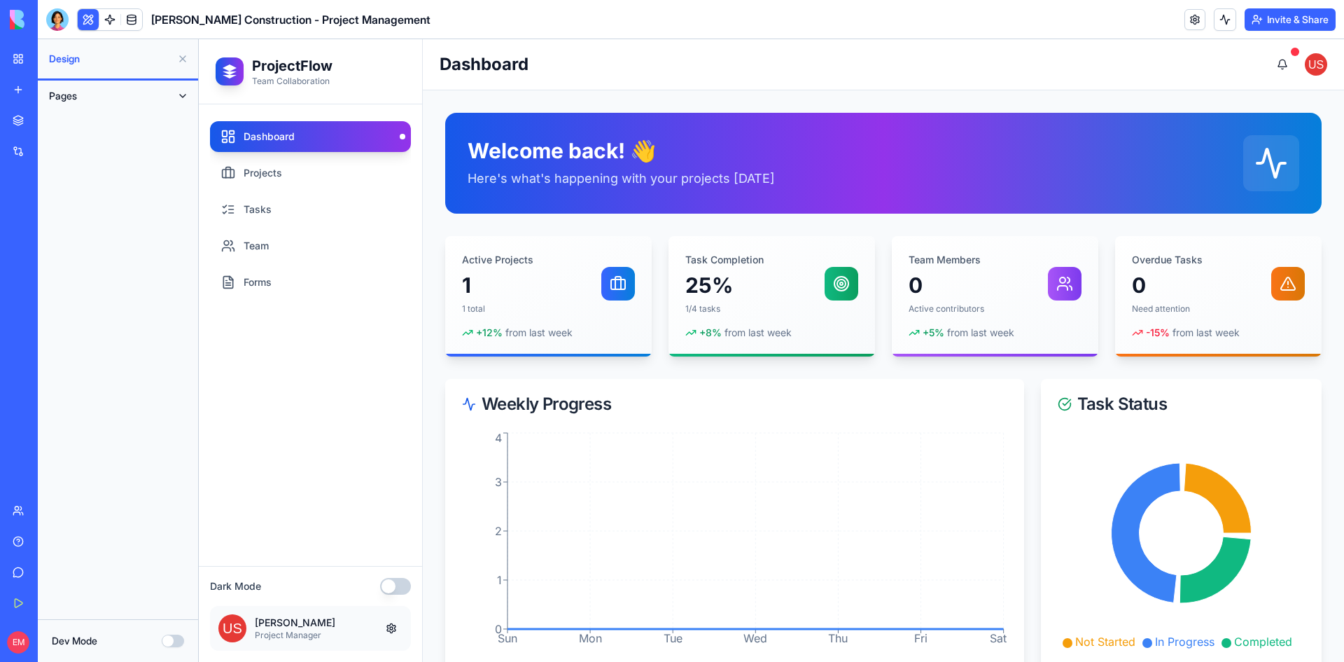
click at [90, 94] on button "Pages" at bounding box center [107, 96] width 130 height 22
click at [286, 141] on link "Dashboard" at bounding box center [310, 136] width 201 height 31
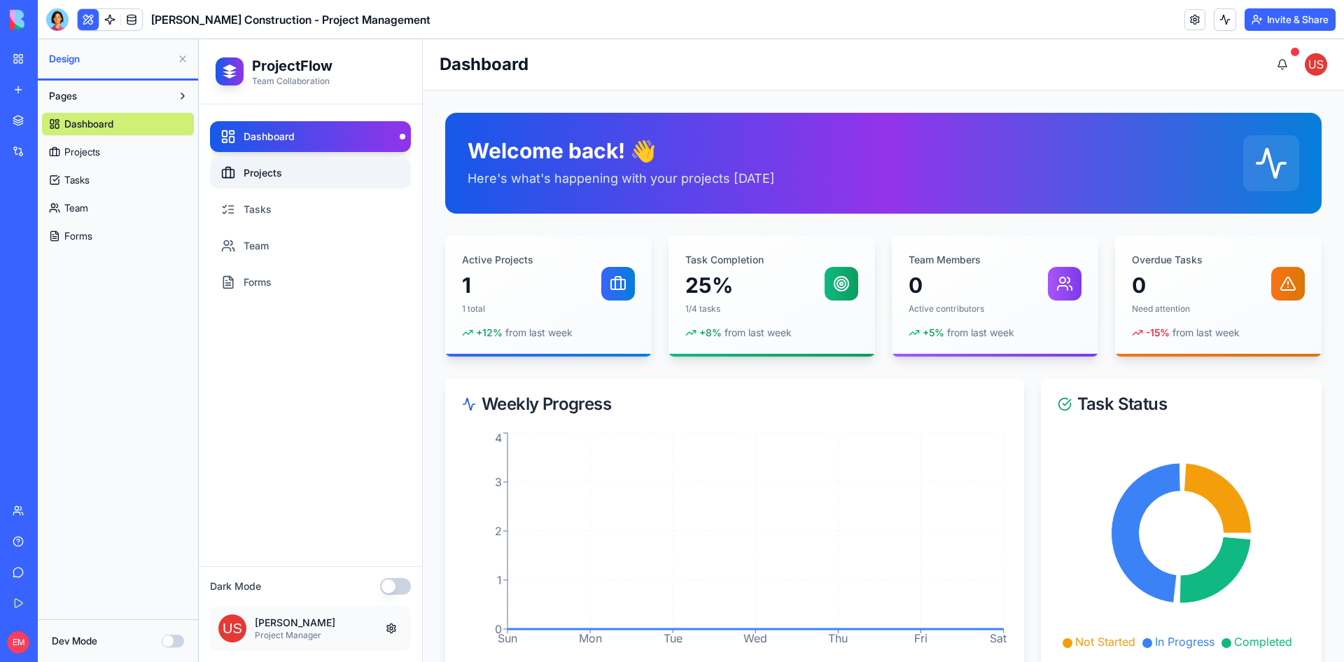
click at [296, 178] on link "Projects" at bounding box center [310, 173] width 201 height 31
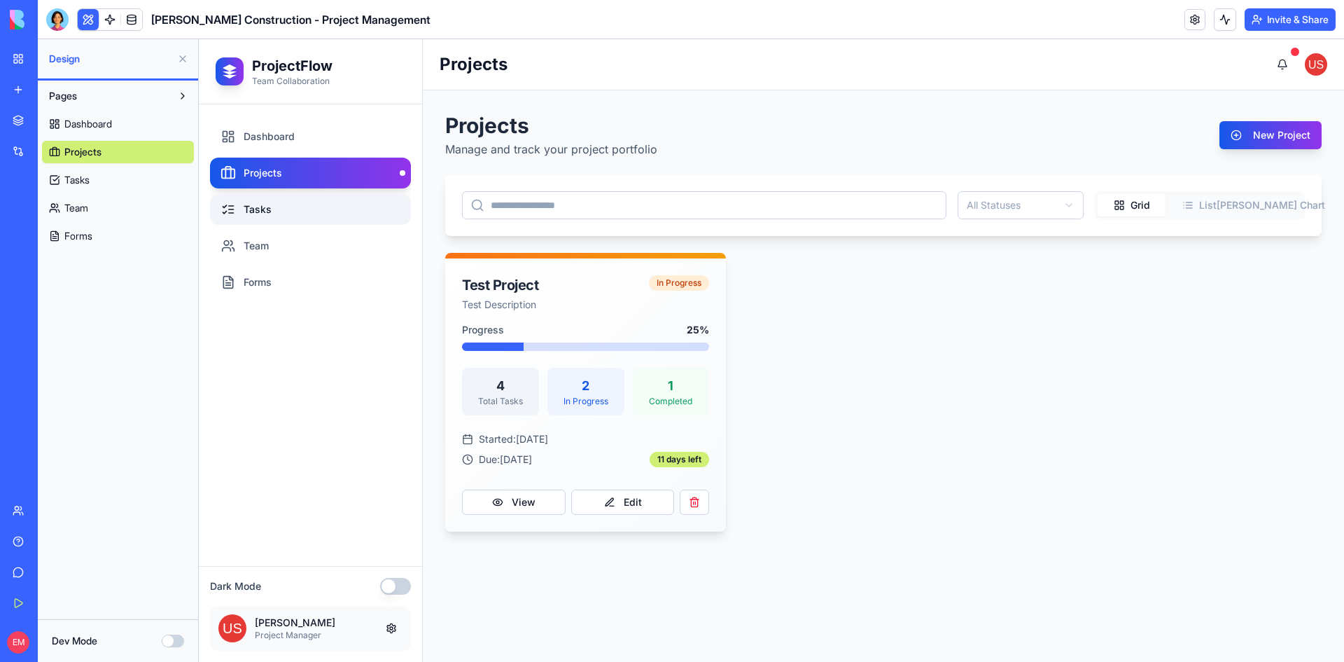
click at [306, 201] on link "Tasks" at bounding box center [310, 209] width 201 height 31
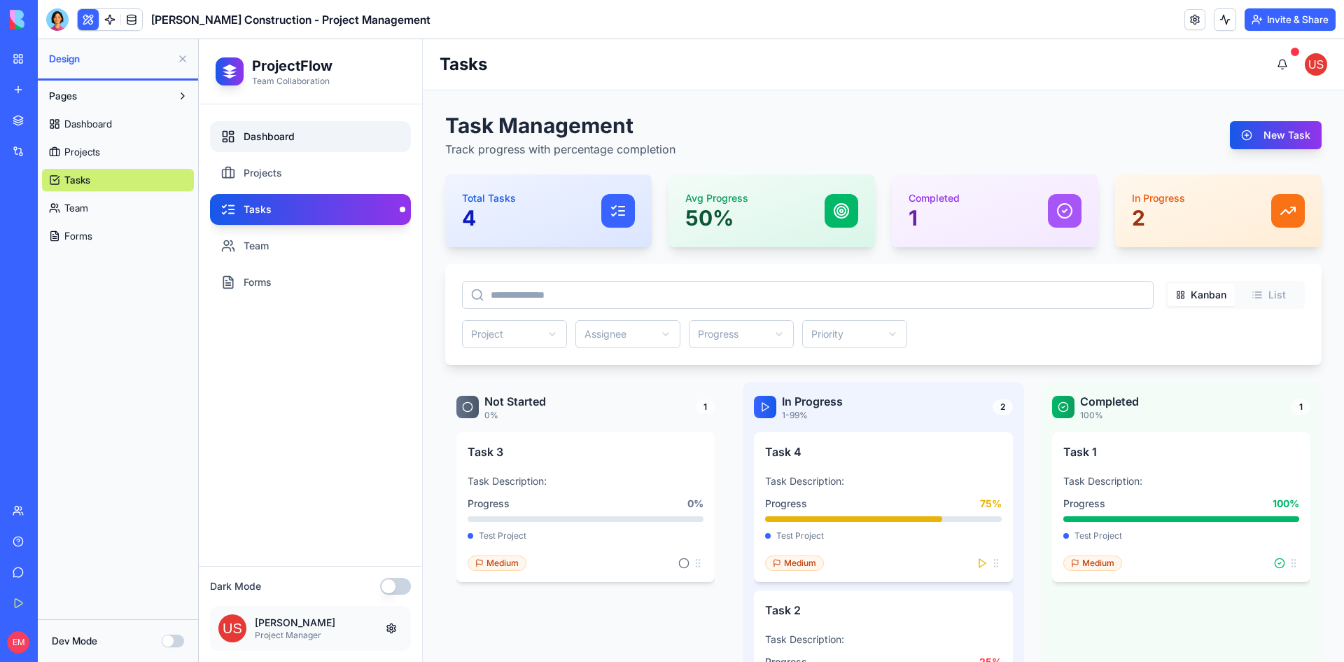
click at [303, 137] on link "Dashboard" at bounding box center [310, 136] width 201 height 31
